Goal: Task Accomplishment & Management: Complete application form

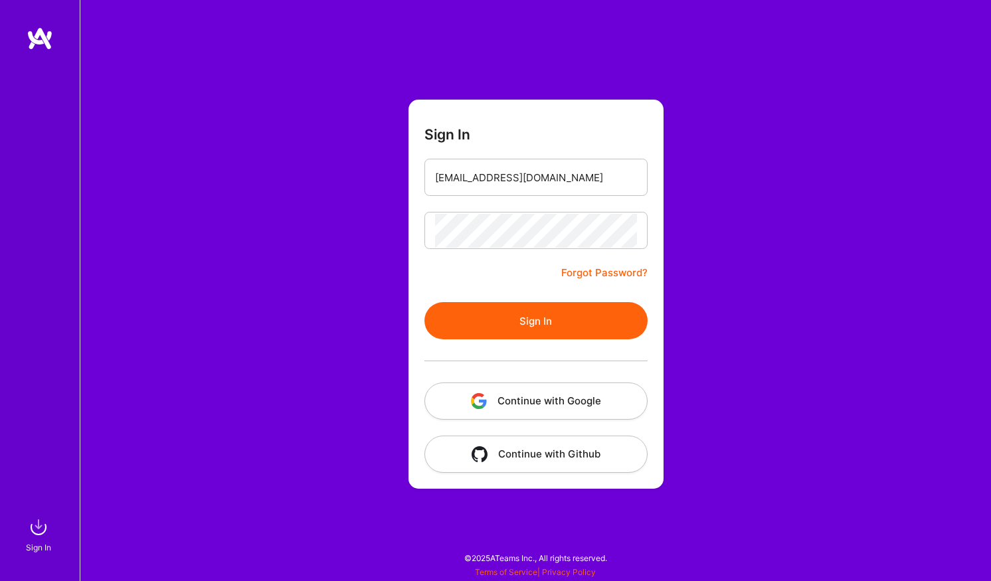
click at [513, 398] on button "Continue with Google" at bounding box center [535, 401] width 223 height 37
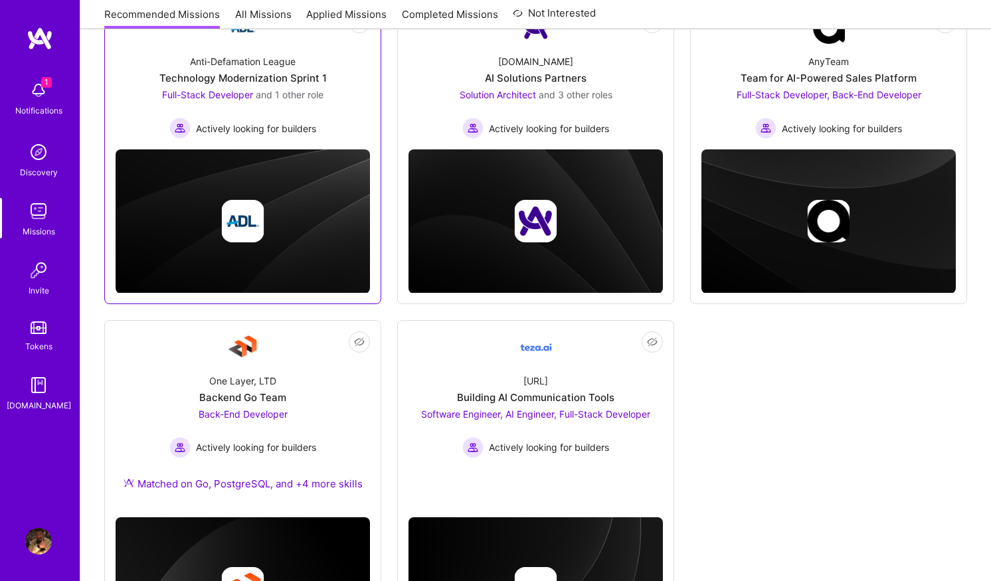
scroll to position [222, 0]
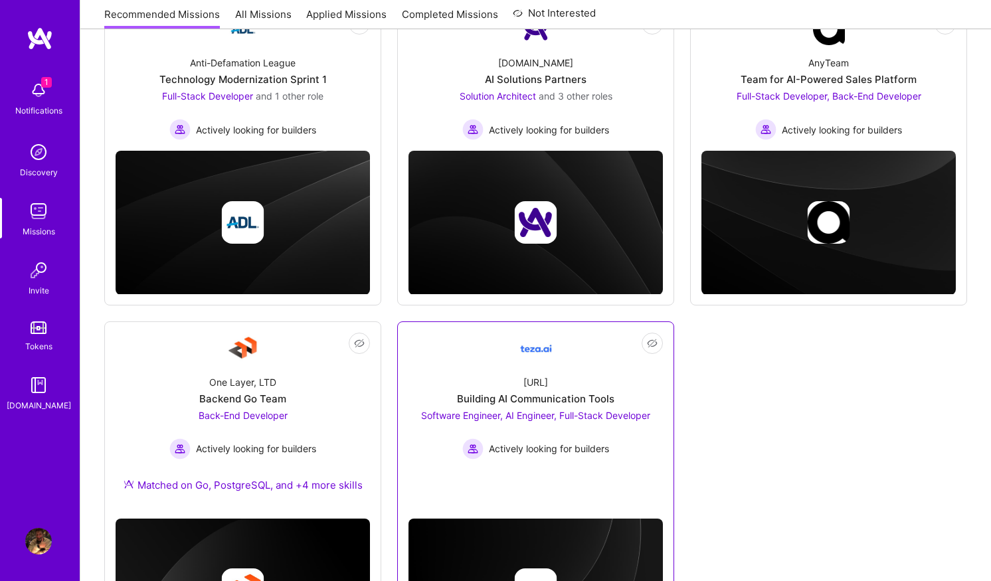
click at [452, 383] on div "[URL] Building AI Communication Tools Software Engineer, AI Engineer, Full-Stac…" at bounding box center [535, 412] width 254 height 95
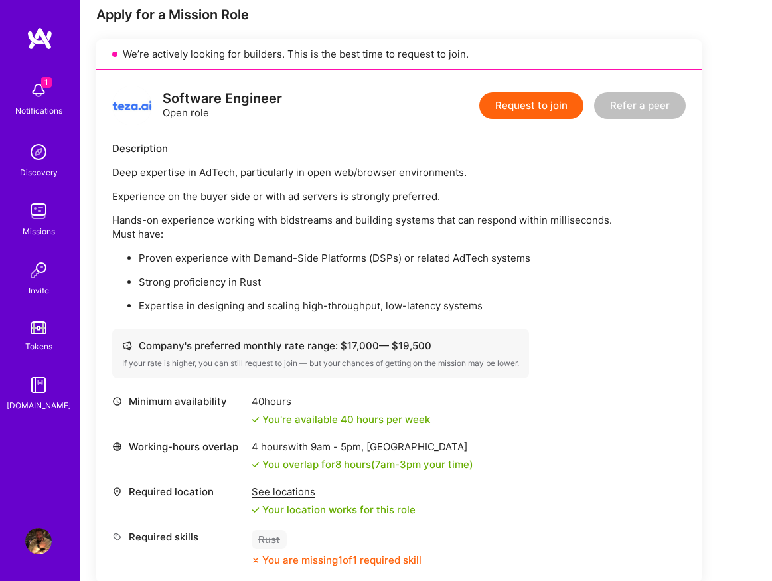
scroll to position [270, 0]
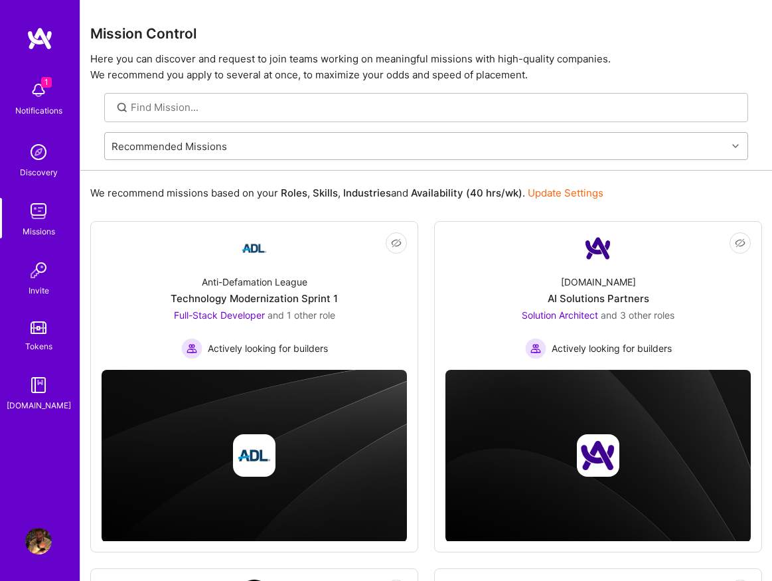
click at [166, 148] on div "Recommended Missions" at bounding box center [170, 146] width 116 height 14
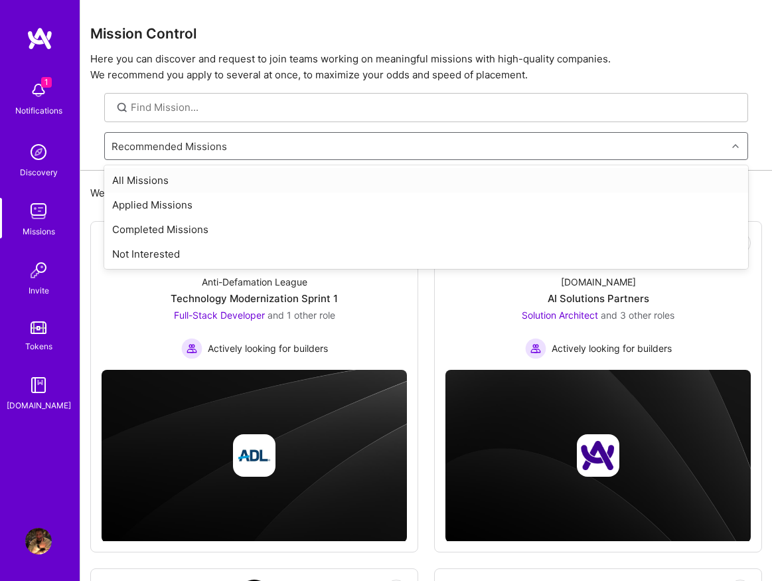
click at [153, 183] on div "All Missions" at bounding box center [426, 180] width 644 height 25
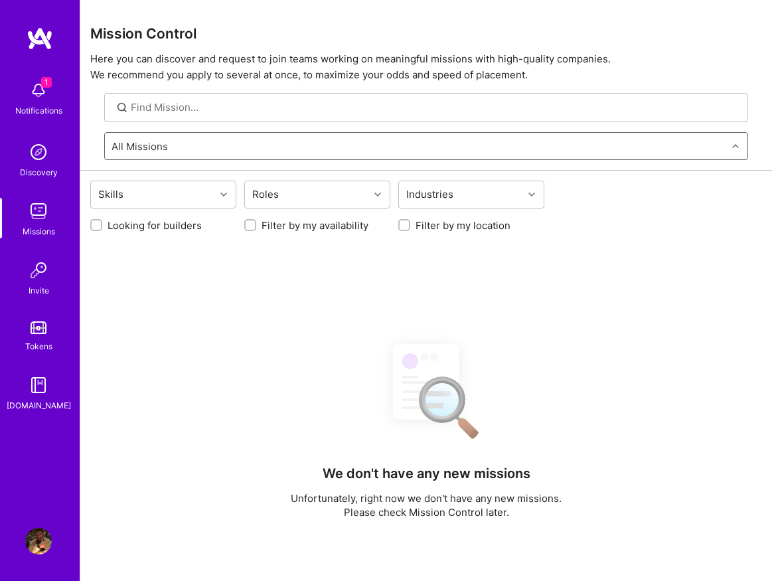
click at [179, 151] on div "All Missions" at bounding box center [416, 146] width 622 height 27
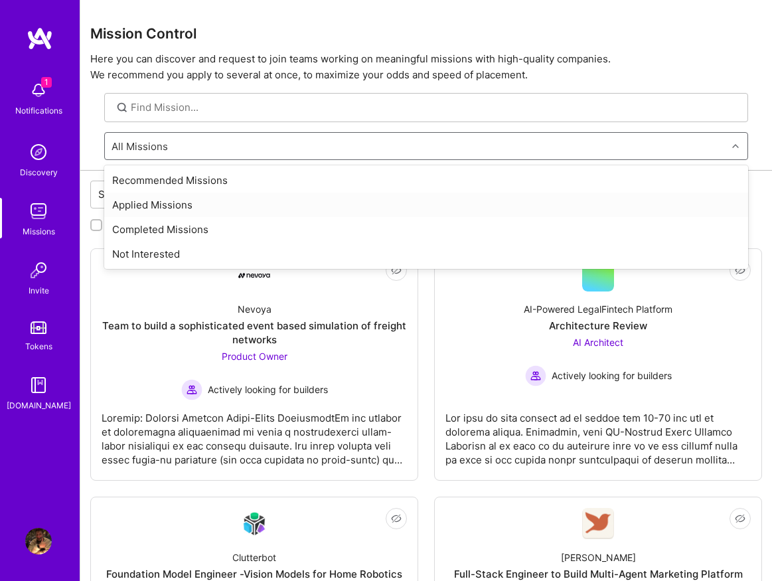
click at [157, 199] on div "Applied Missions" at bounding box center [426, 205] width 644 height 25
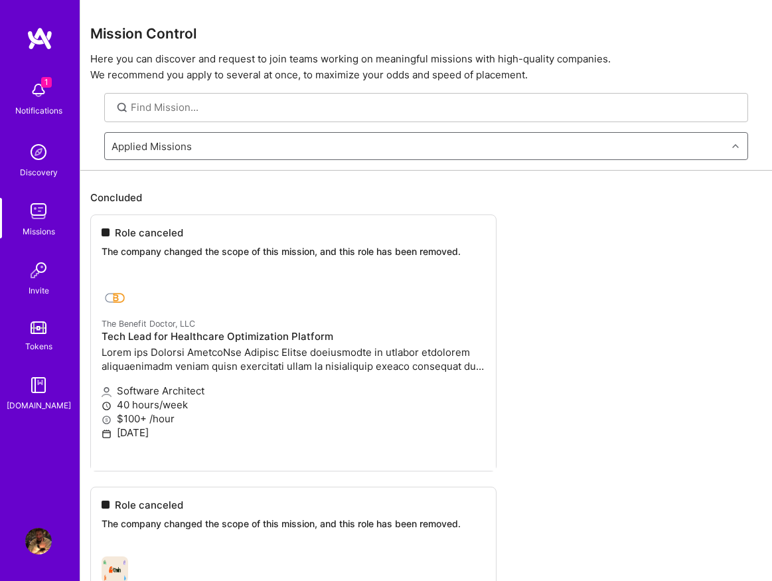
click at [192, 145] on div "Applied Missions" at bounding box center [416, 146] width 622 height 27
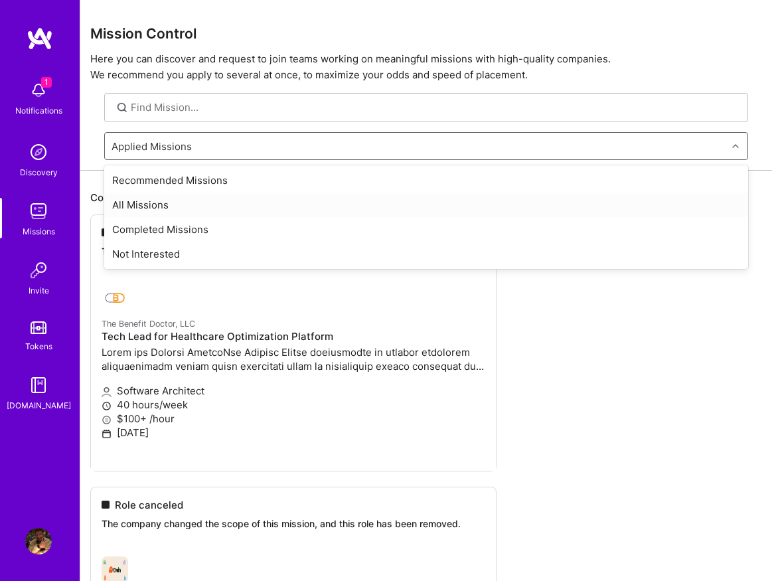
click at [163, 202] on div "All Missions" at bounding box center [426, 205] width 644 height 25
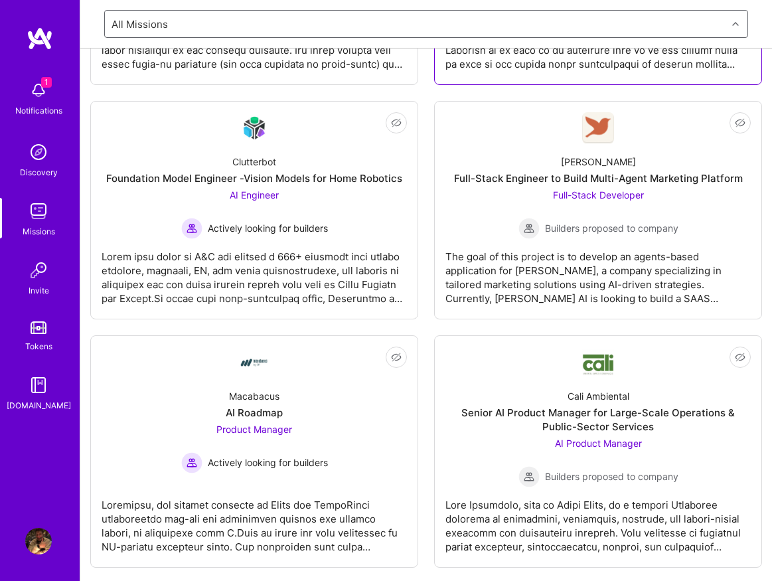
scroll to position [393, 0]
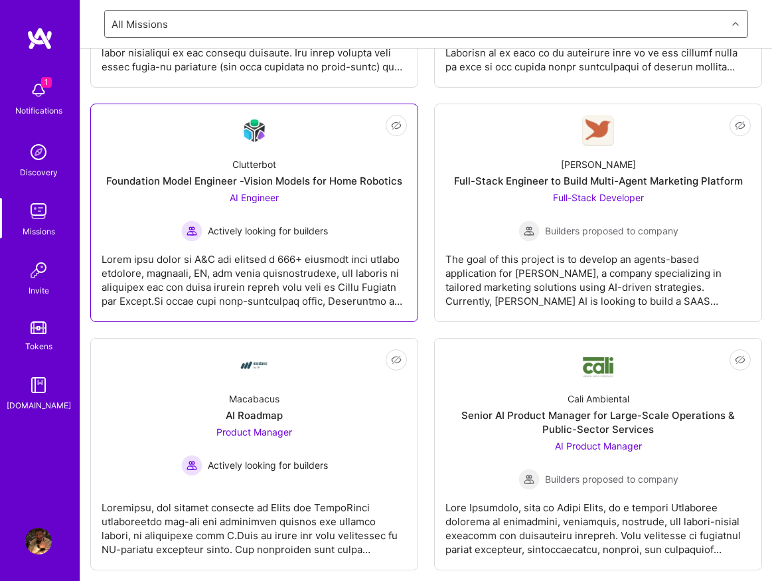
click at [305, 221] on div "Actively looking for builders" at bounding box center [254, 230] width 147 height 21
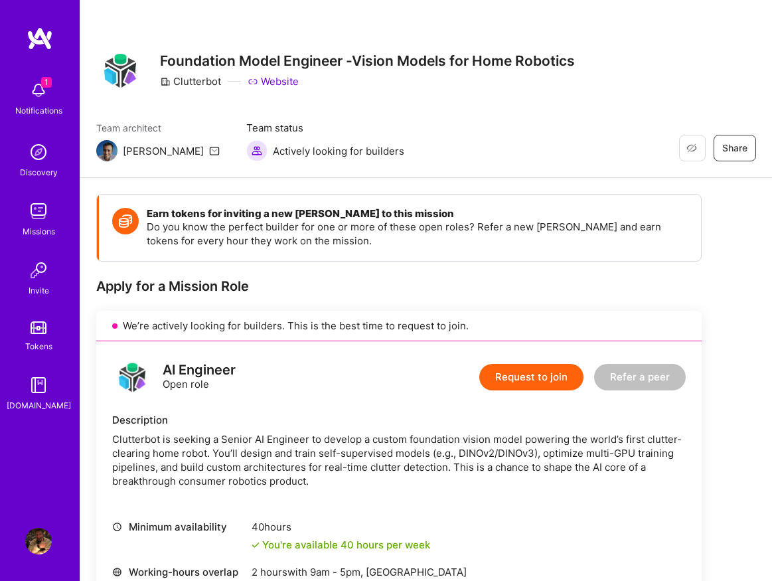
click at [271, 84] on link "Website" at bounding box center [273, 81] width 51 height 14
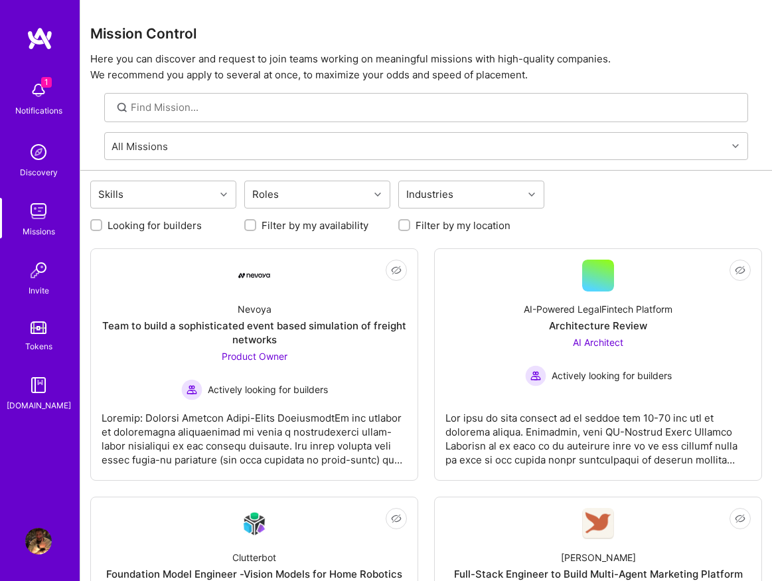
scroll to position [393, 0]
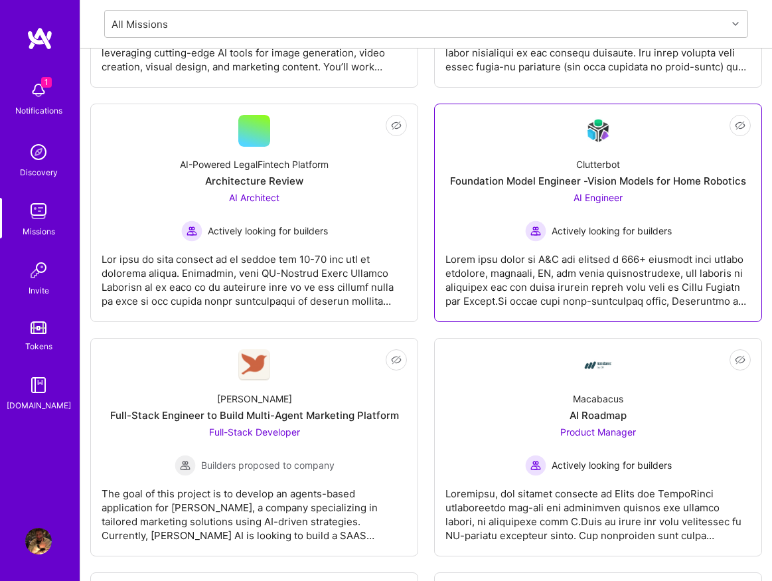
click at [552, 236] on span "Actively looking for builders" at bounding box center [612, 231] width 120 height 14
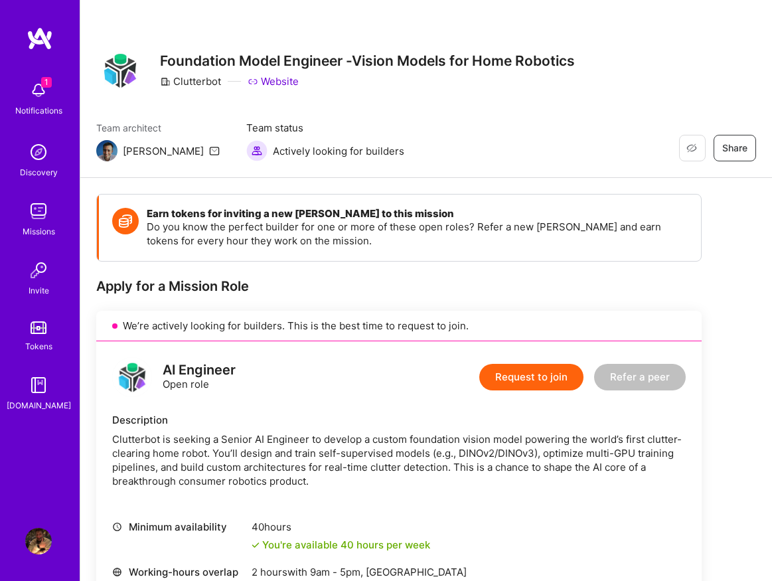
click at [529, 382] on button "Request to join" at bounding box center [532, 377] width 104 height 27
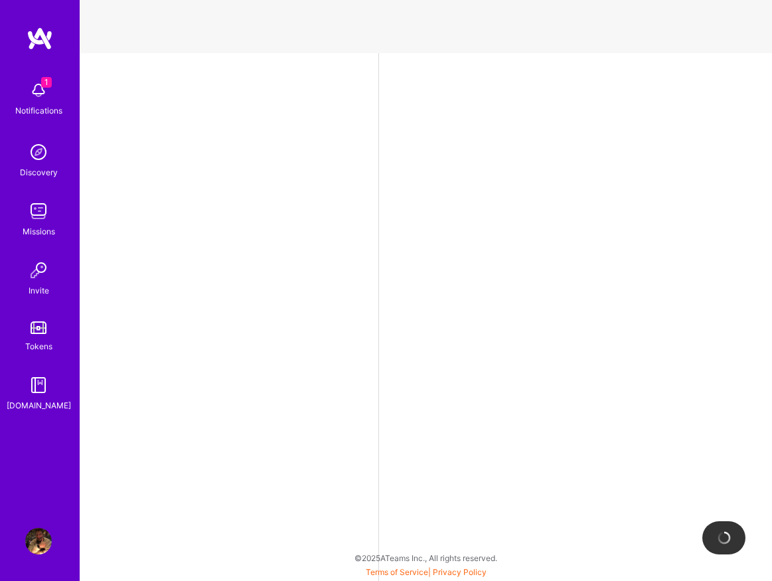
select select "GB"
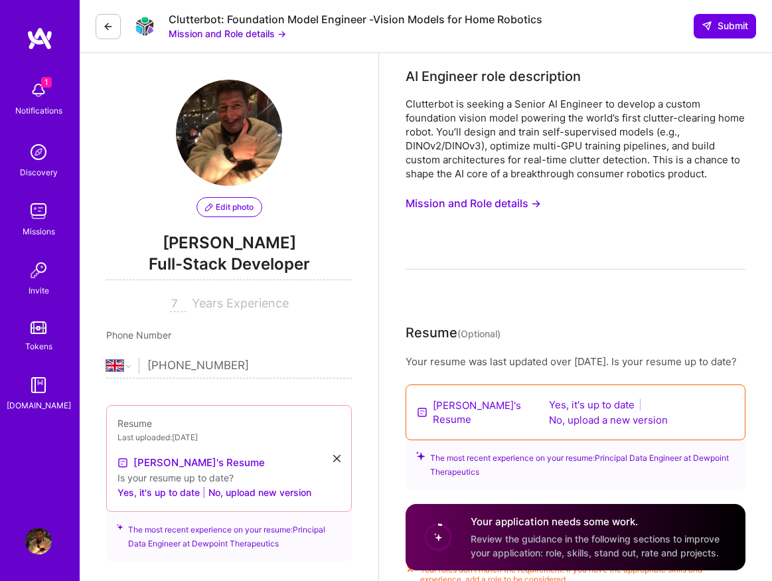
click at [248, 270] on span "Full-Stack Developer" at bounding box center [229, 266] width 246 height 27
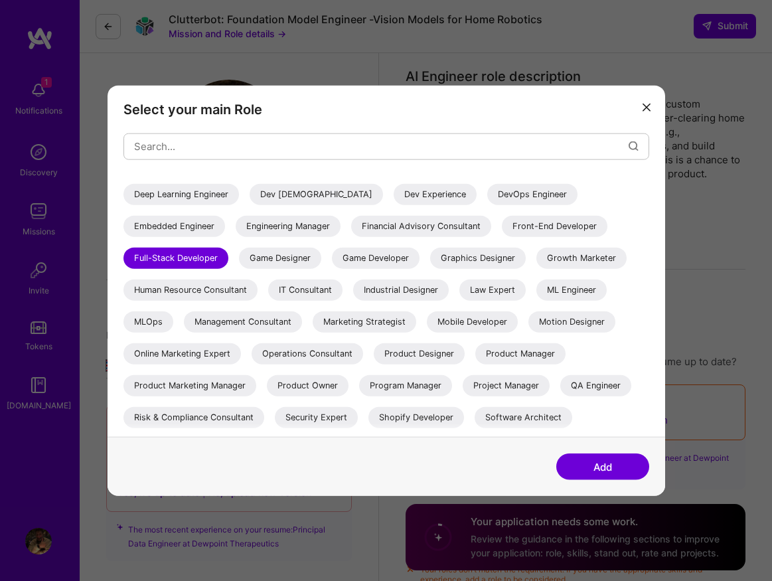
scroll to position [151, 0]
click at [537, 301] on div "ML Engineer" at bounding box center [572, 290] width 70 height 21
click at [571, 464] on button "Add" at bounding box center [603, 467] width 93 height 27
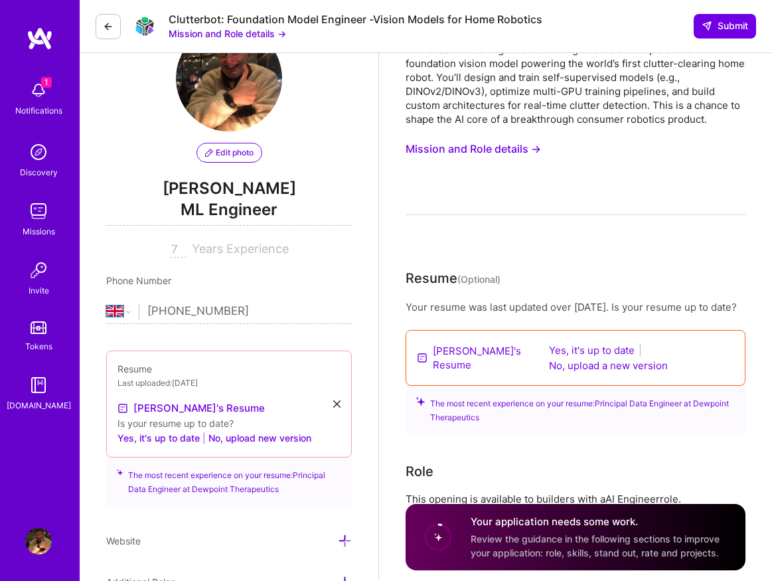
scroll to position [56, 0]
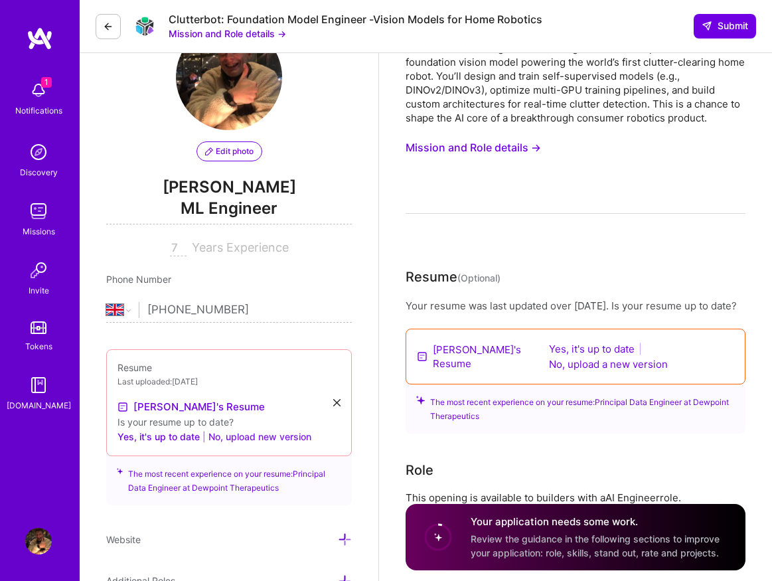
click at [228, 432] on button "No, upload new version" at bounding box center [260, 437] width 103 height 16
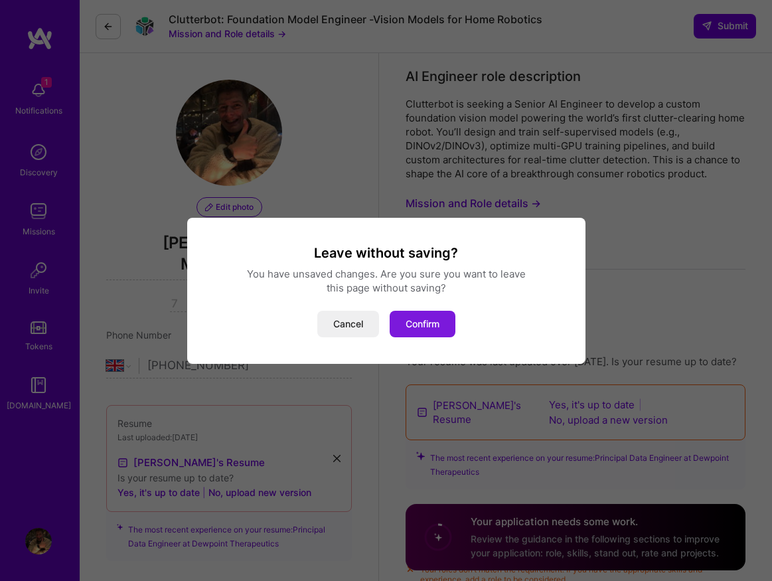
click at [422, 328] on button "Confirm" at bounding box center [423, 324] width 66 height 27
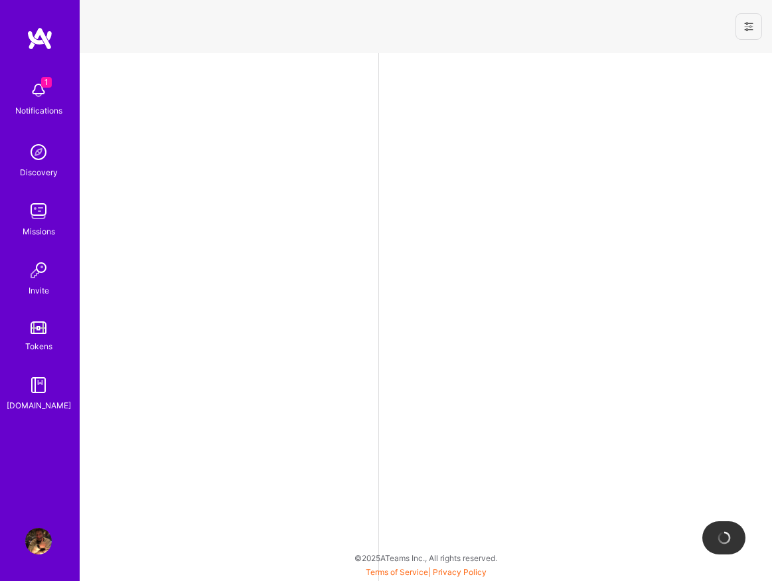
select select "GB"
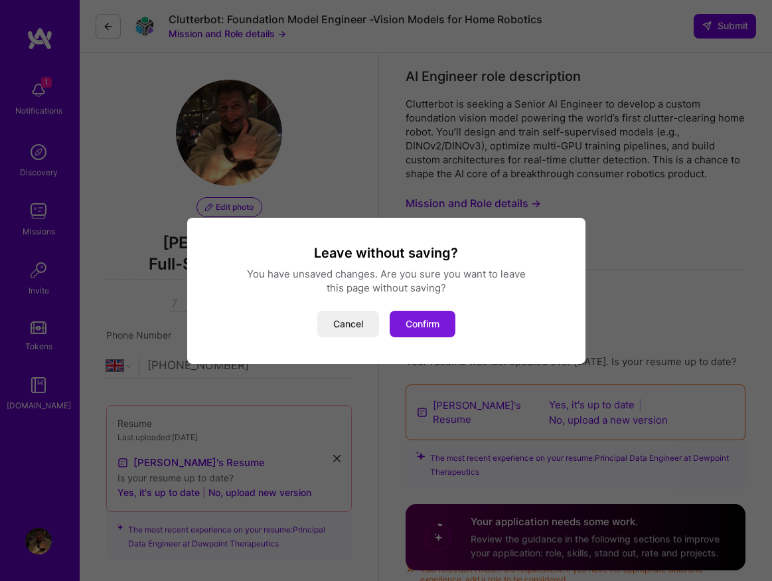
click at [425, 326] on button "Confirm" at bounding box center [423, 324] width 66 height 27
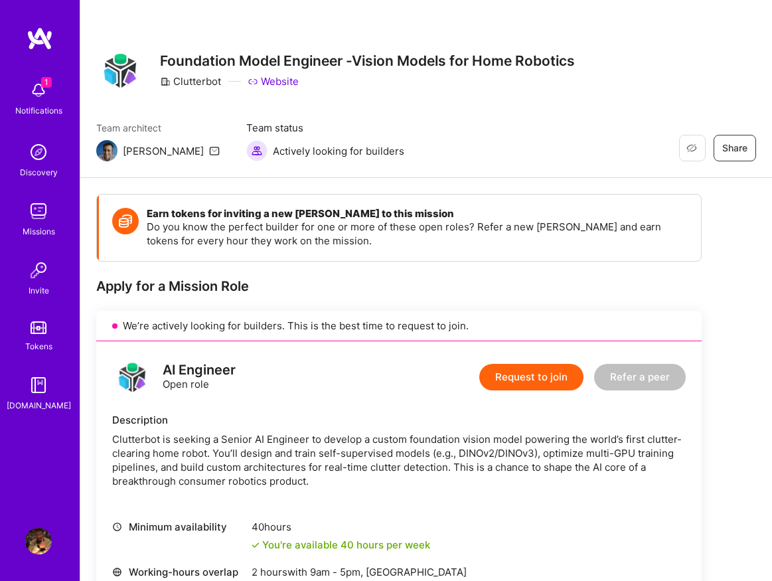
click at [44, 214] on img at bounding box center [38, 211] width 27 height 27
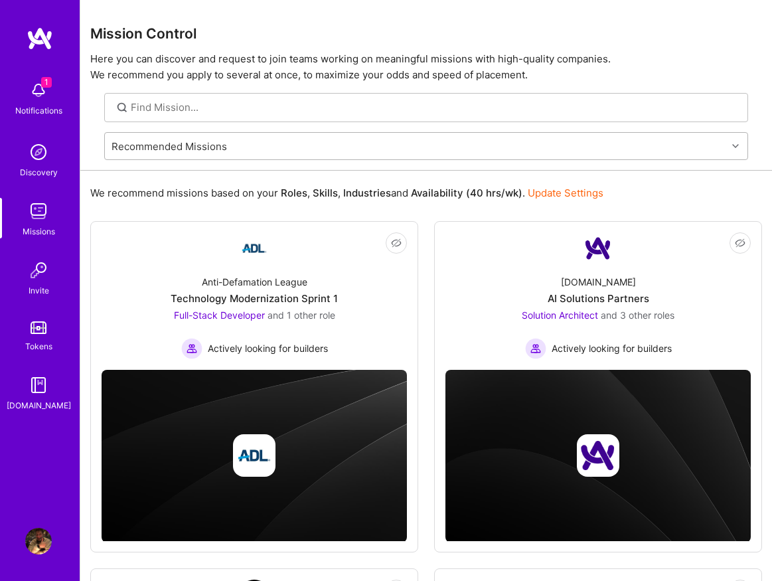
click at [244, 154] on div "Recommended Missions" at bounding box center [416, 146] width 622 height 27
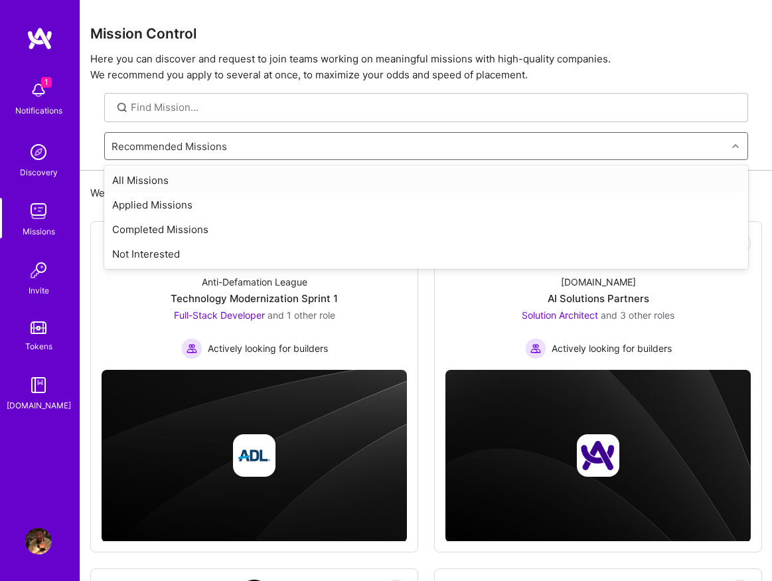
click at [220, 185] on div "All Missions" at bounding box center [426, 180] width 644 height 25
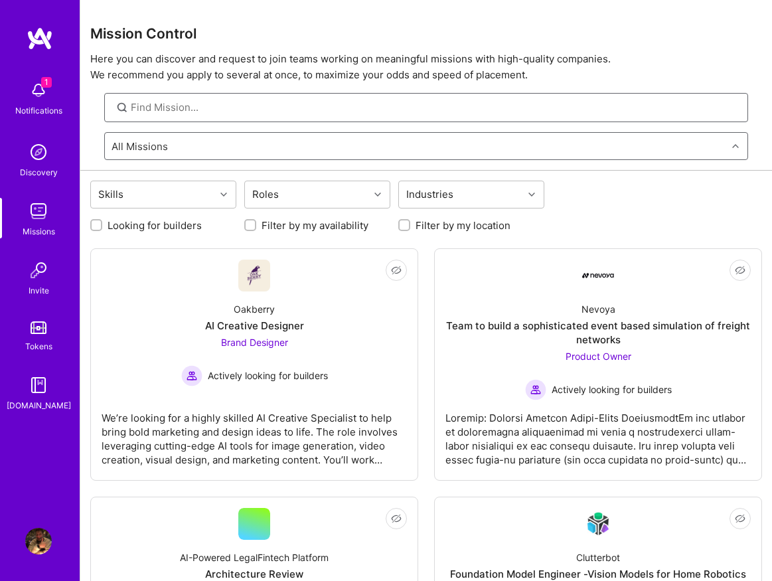
click at [217, 110] on input at bounding box center [435, 107] width 608 height 14
click at [163, 105] on input "clutt" at bounding box center [435, 107] width 608 height 14
type input "AI Engineer"
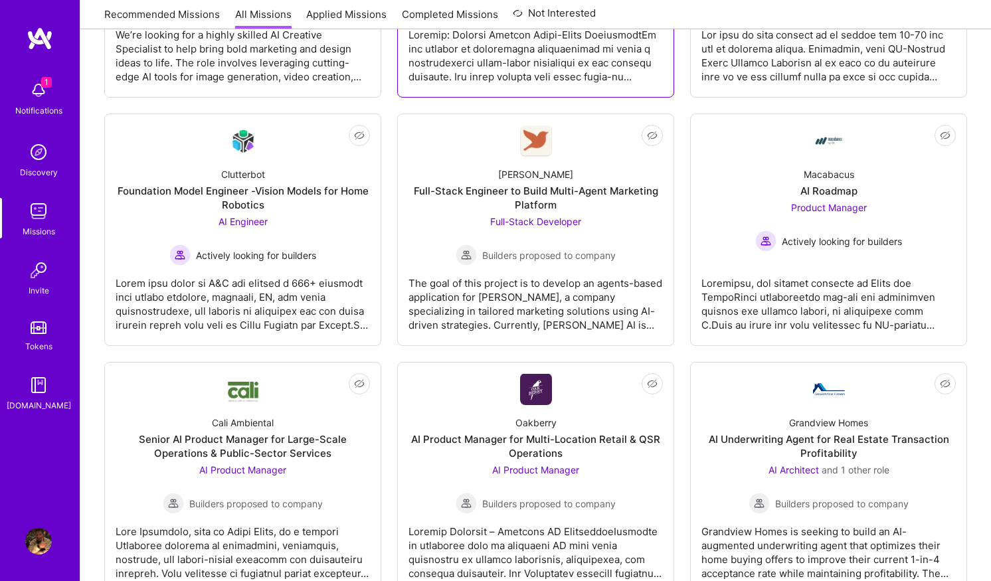
scroll to position [398, 0]
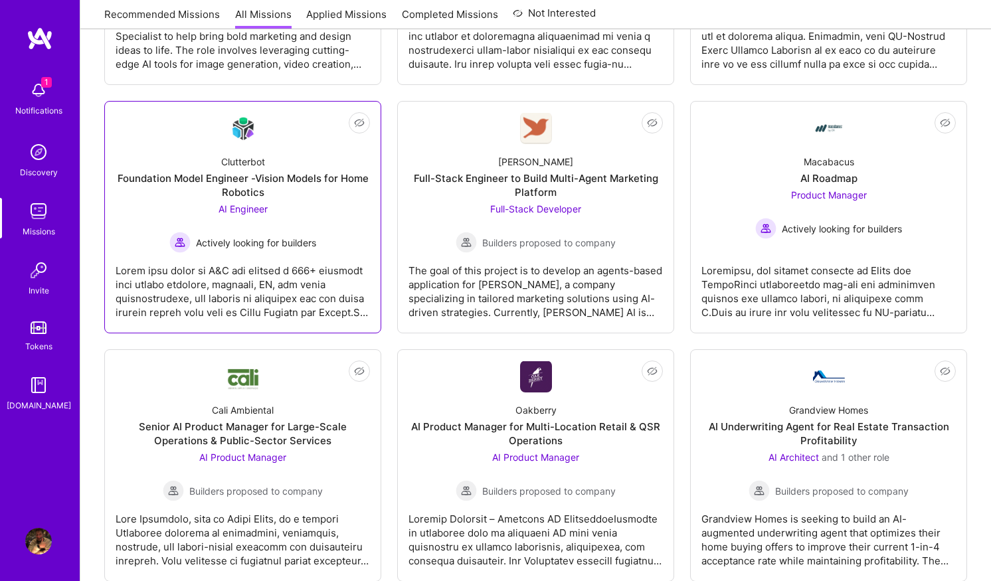
click at [278, 253] on div at bounding box center [243, 286] width 254 height 66
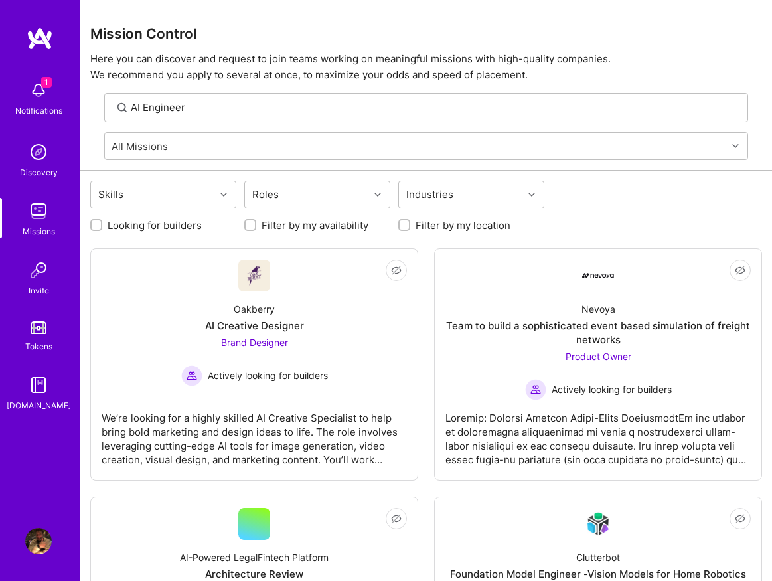
scroll to position [398, 0]
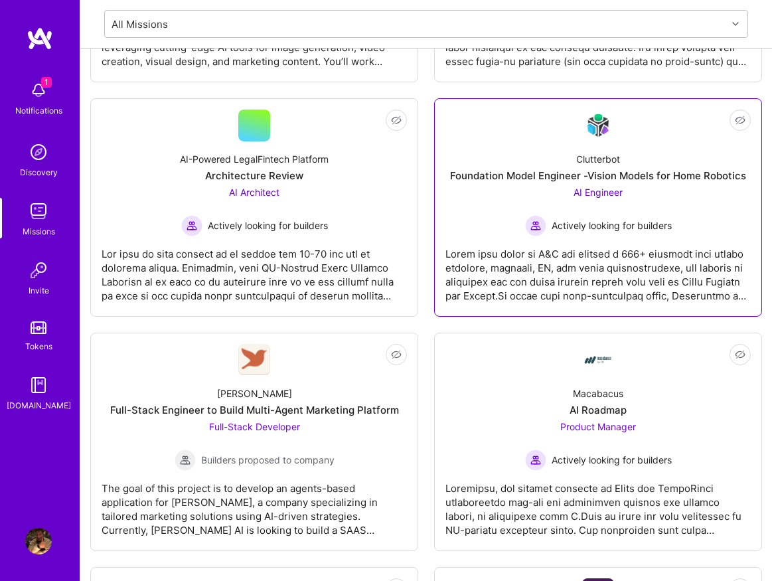
click at [597, 128] on img at bounding box center [598, 125] width 32 height 31
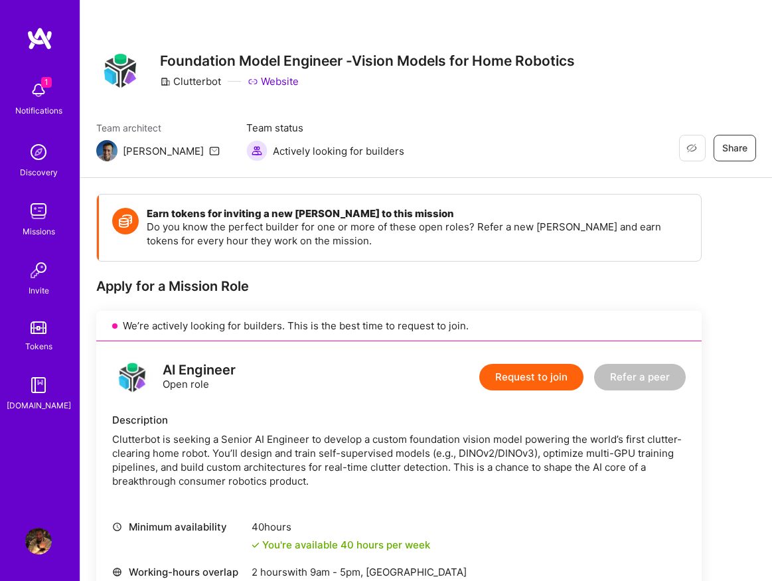
click at [130, 75] on img at bounding box center [120, 70] width 48 height 47
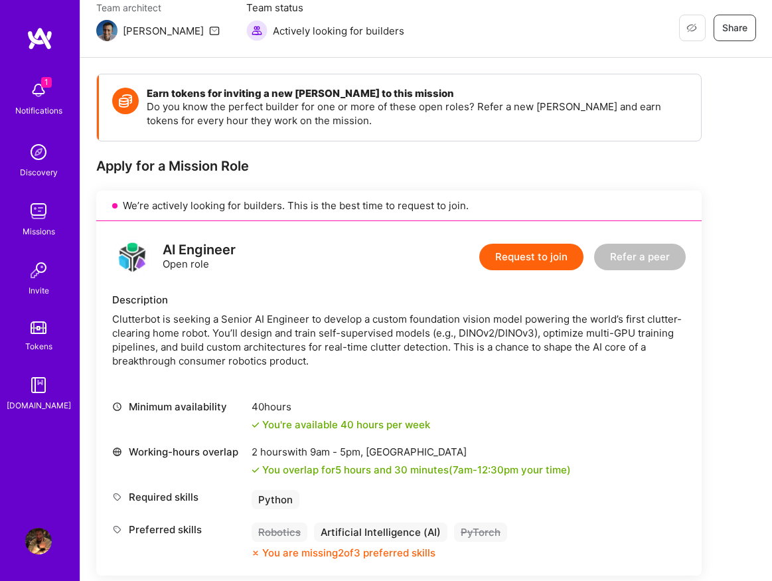
scroll to position [119, 0]
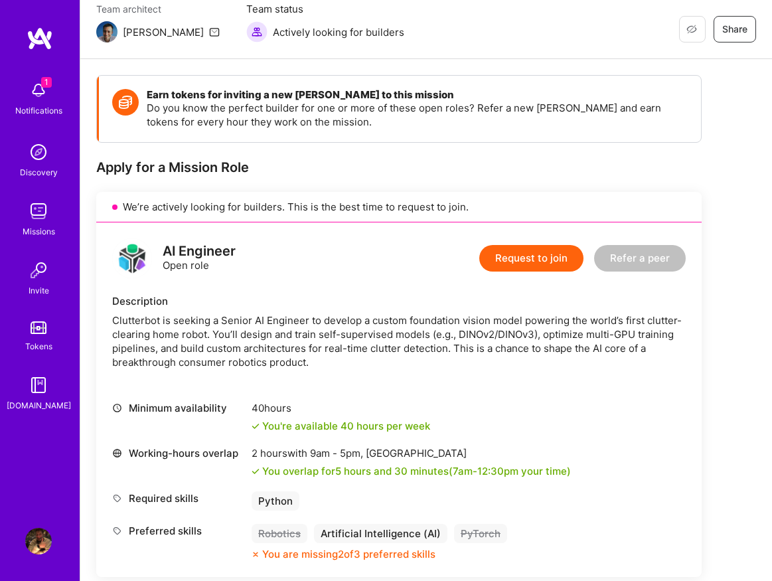
click at [120, 266] on img at bounding box center [132, 258] width 40 height 40
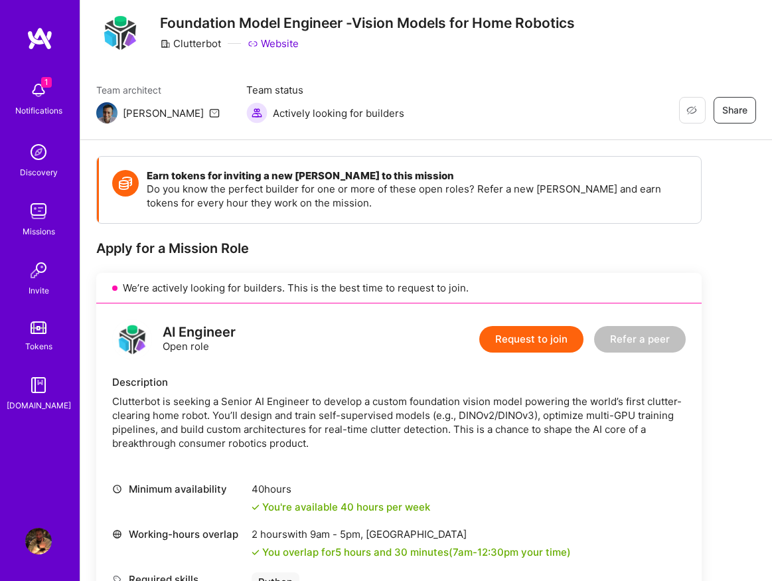
scroll to position [0, 0]
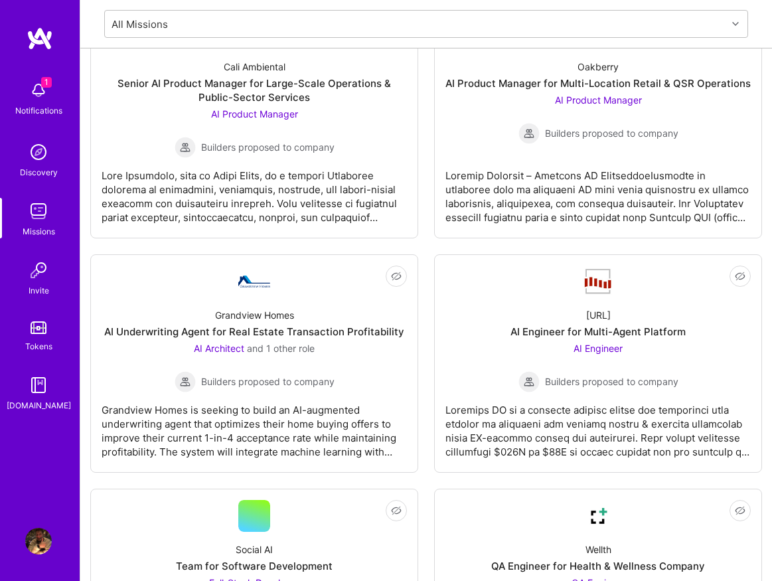
scroll to position [957, 0]
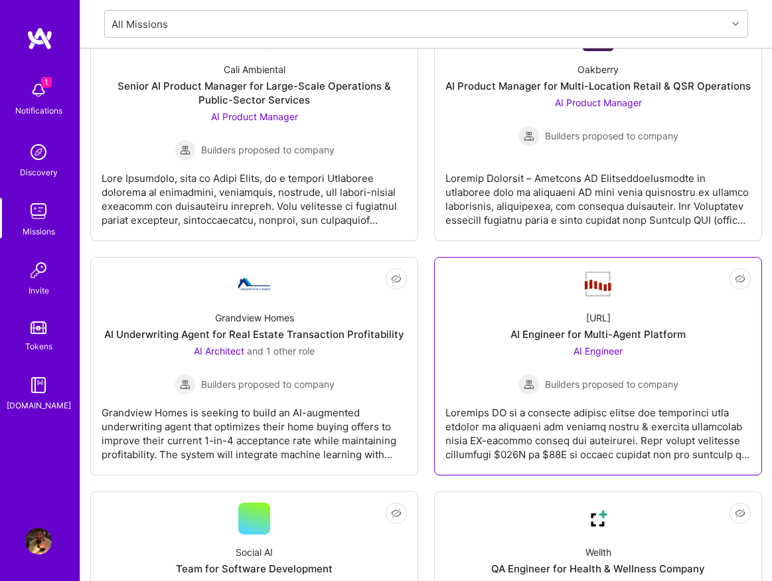
click at [494, 405] on div at bounding box center [599, 428] width 306 height 66
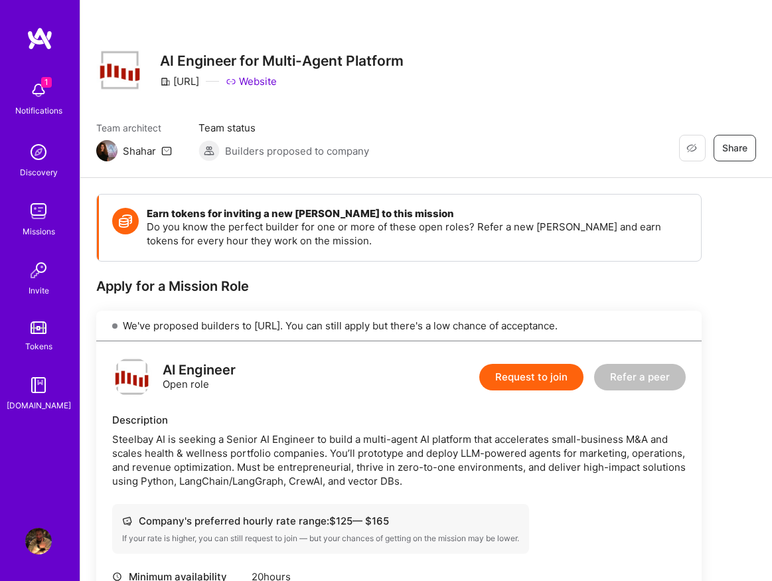
click at [277, 84] on link "Website" at bounding box center [251, 81] width 51 height 14
